Goal: Task Accomplishment & Management: Use online tool/utility

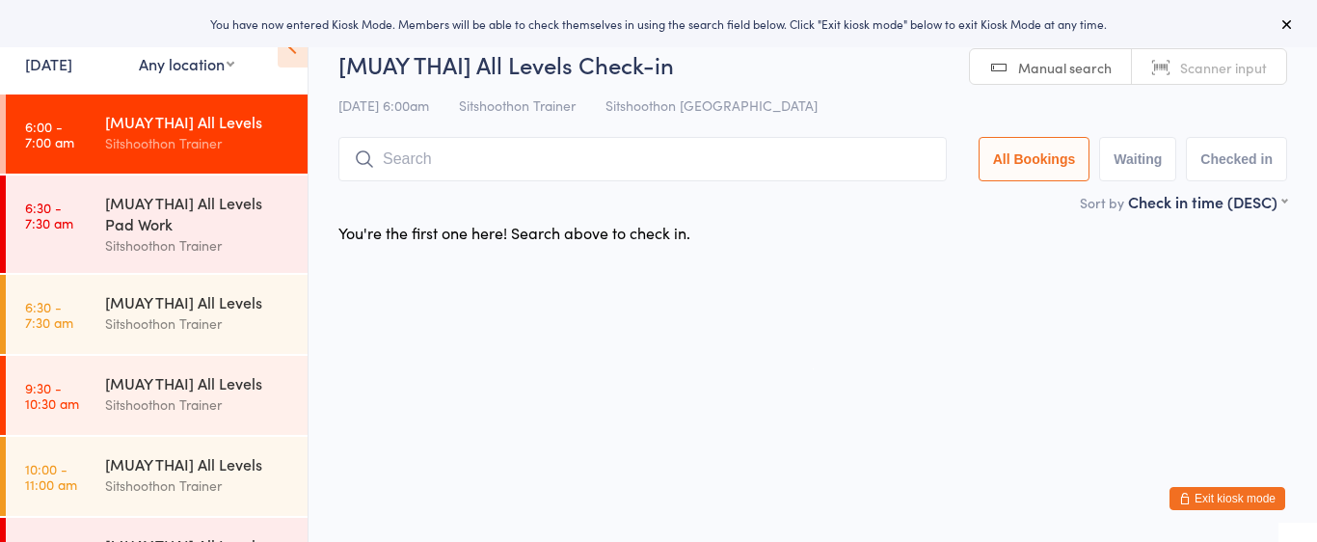
click at [148, 72] on select "Any location ST Martial Arts Arncliffe [GEOGRAPHIC_DATA] [GEOGRAPHIC_DATA]" at bounding box center [186, 63] width 95 height 21
select select "2"
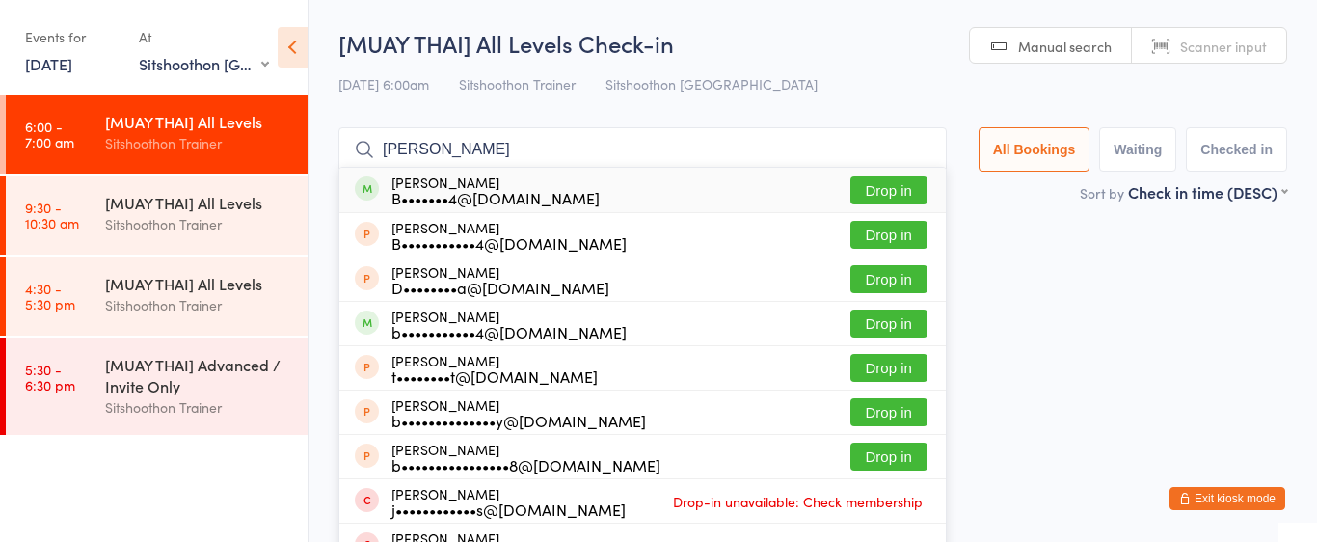
type input "[PERSON_NAME]"
click at [911, 190] on button "Drop in" at bounding box center [888, 190] width 77 height 28
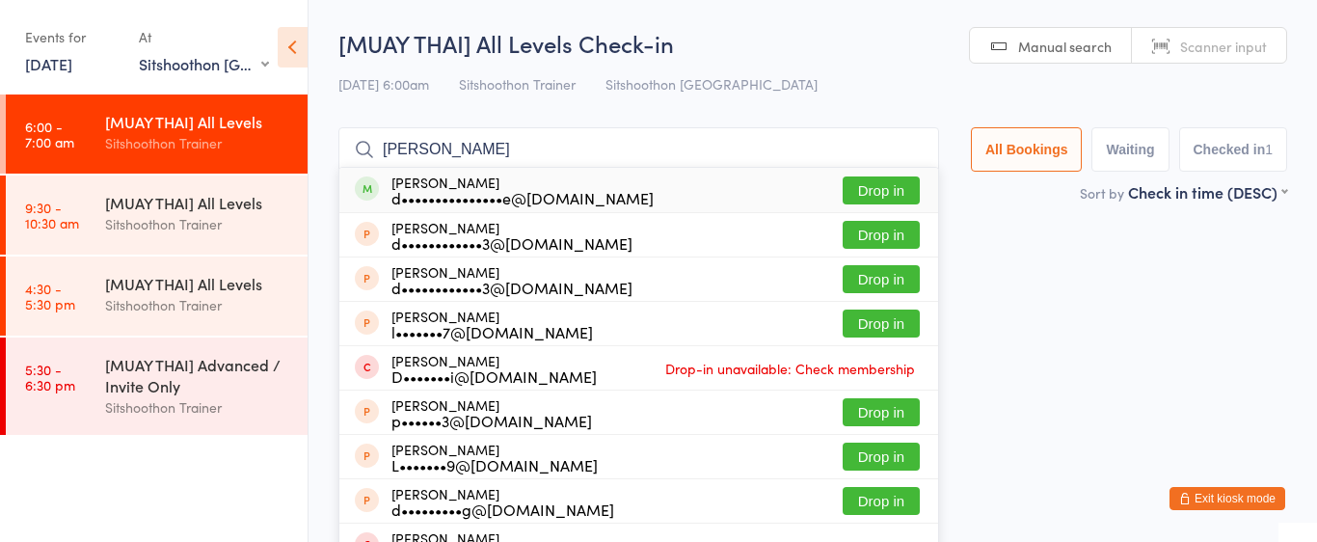
type input "[PERSON_NAME]"
click at [897, 186] on button "Drop in" at bounding box center [881, 190] width 77 height 28
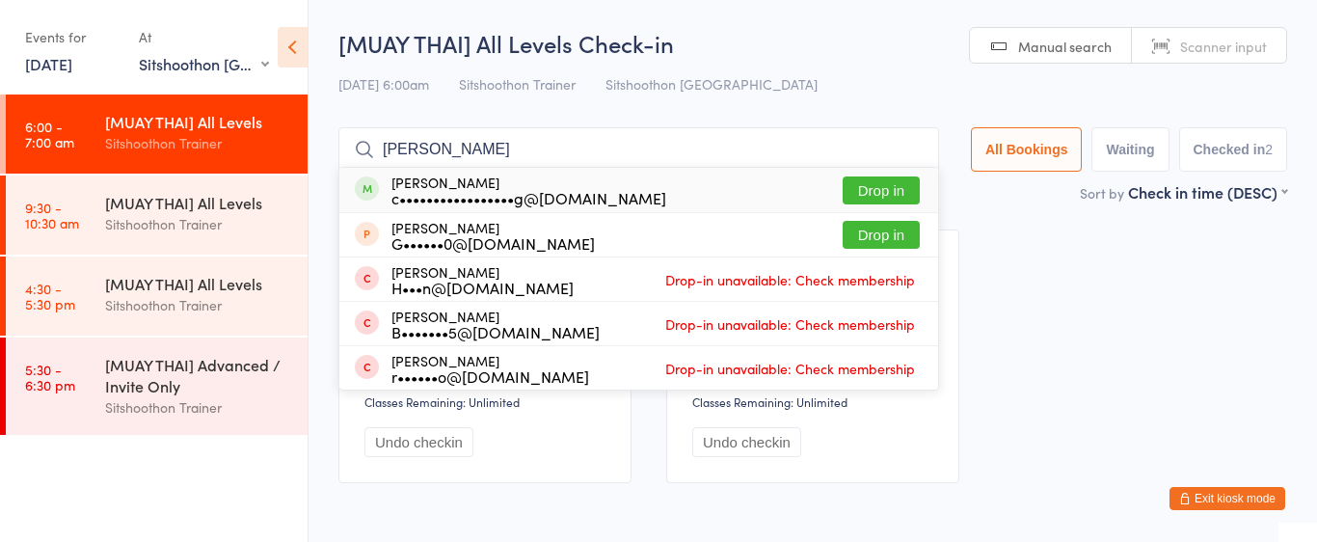
type input "[PERSON_NAME]"
click at [901, 187] on button "Drop in" at bounding box center [881, 190] width 77 height 28
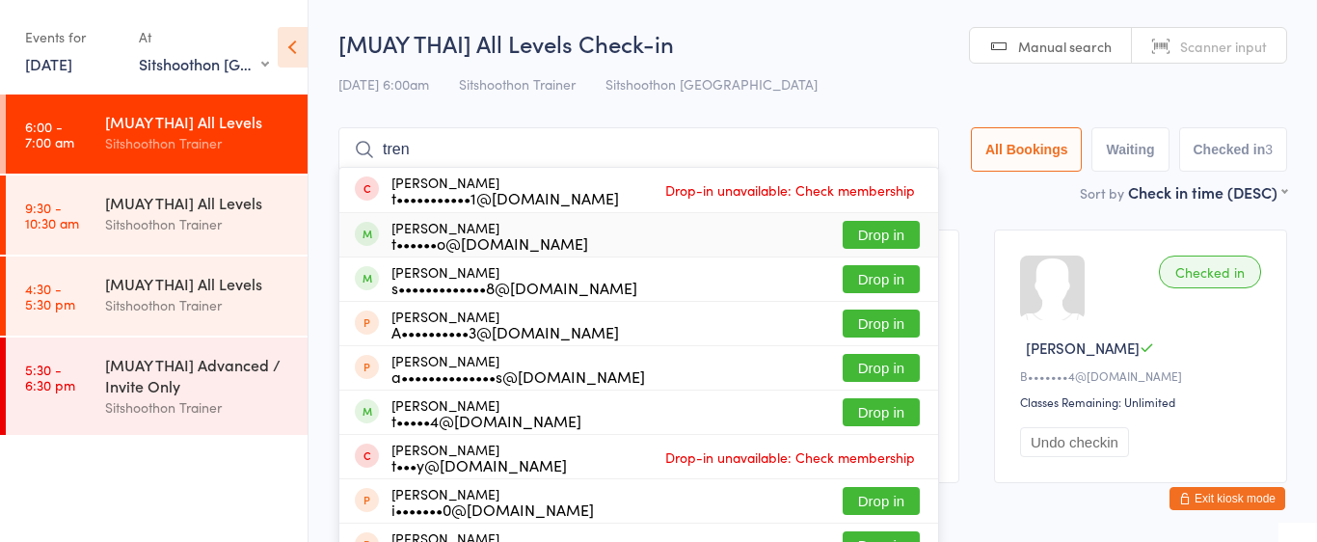
type input "tren"
click at [869, 232] on button "Drop in" at bounding box center [881, 235] width 77 height 28
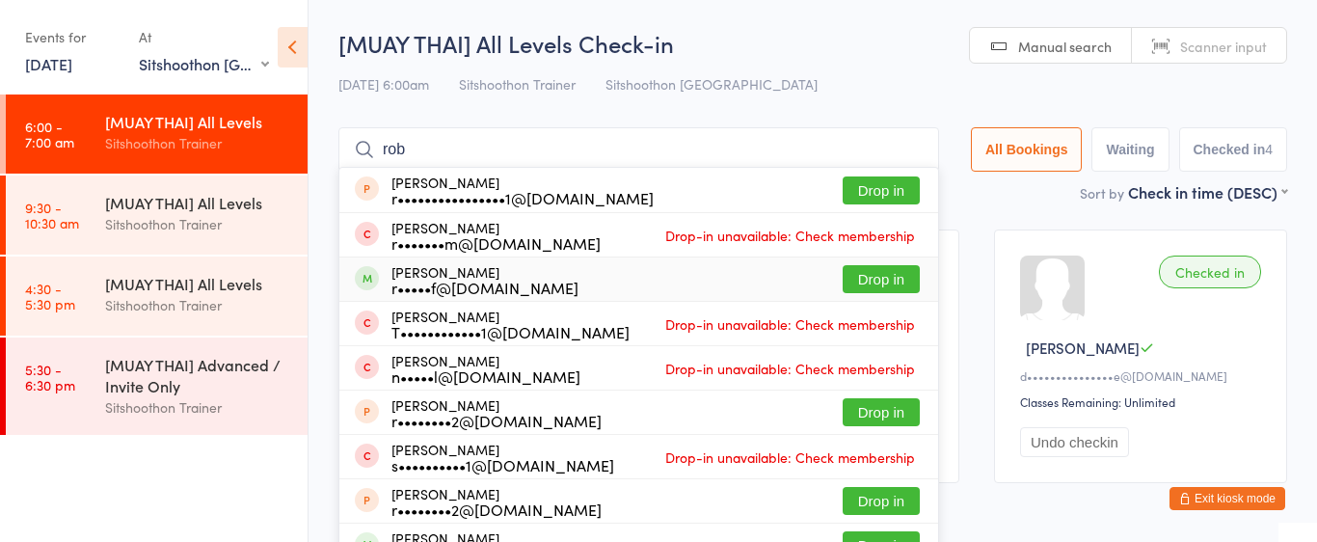
type input "rob"
click at [883, 279] on button "Drop in" at bounding box center [881, 279] width 77 height 28
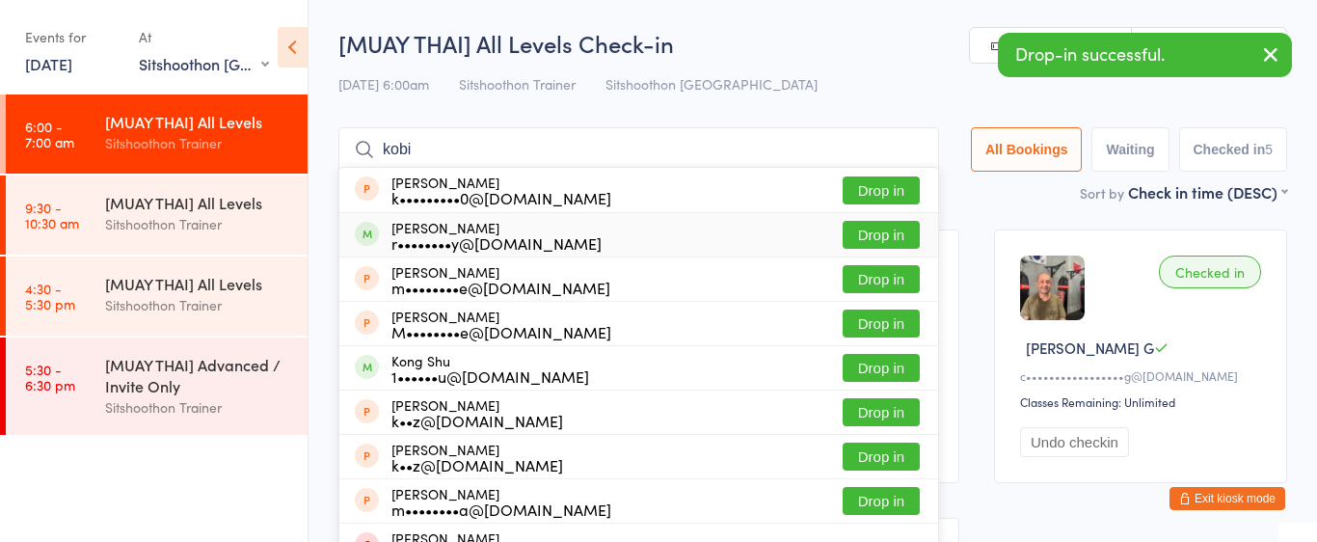
type input "kobi"
click at [553, 246] on div "r••••••••y@[DOMAIN_NAME]" at bounding box center [496, 242] width 210 height 15
